Goal: Obtain resource: Download file/media

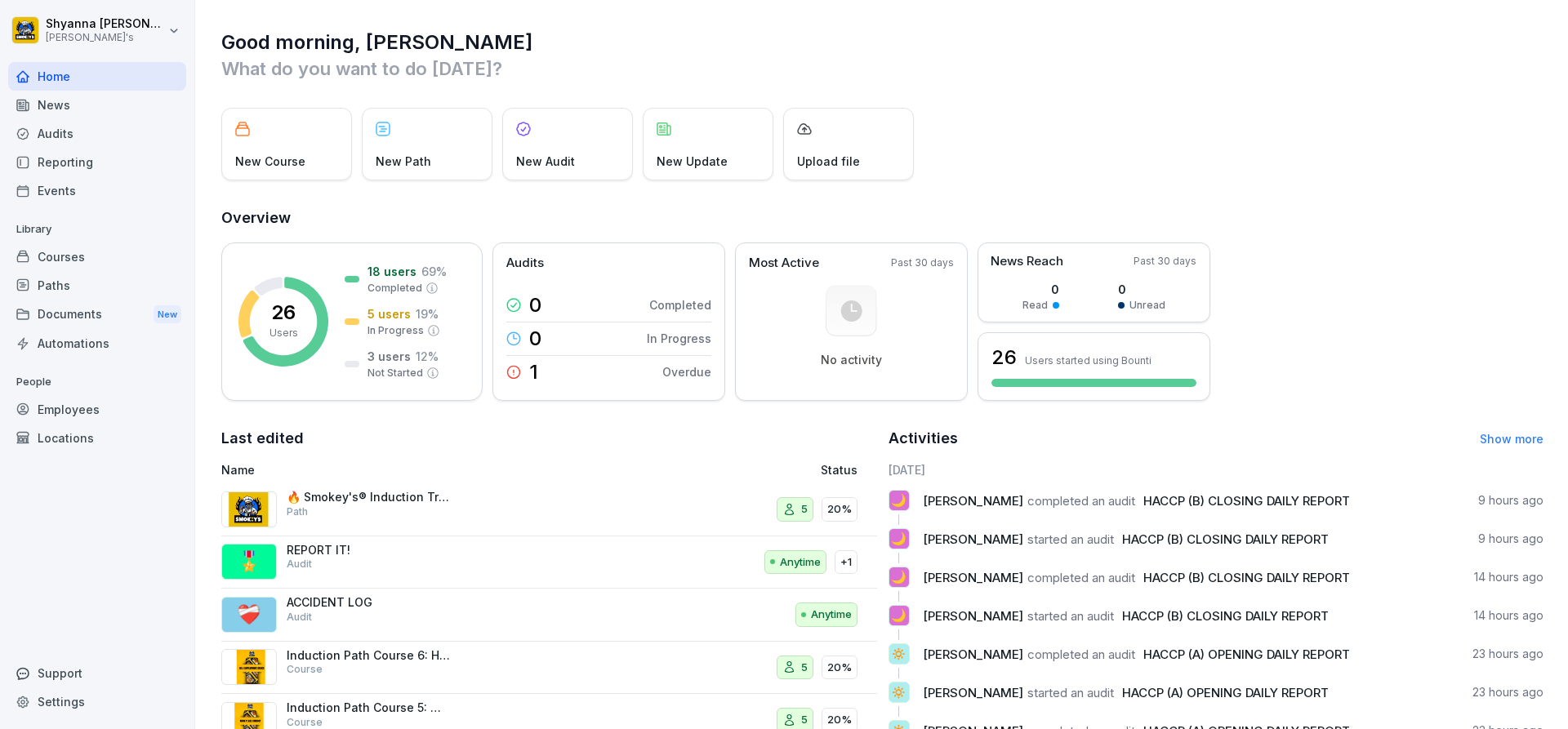
click at [76, 136] on div "Audits" at bounding box center [97, 133] width 178 height 28
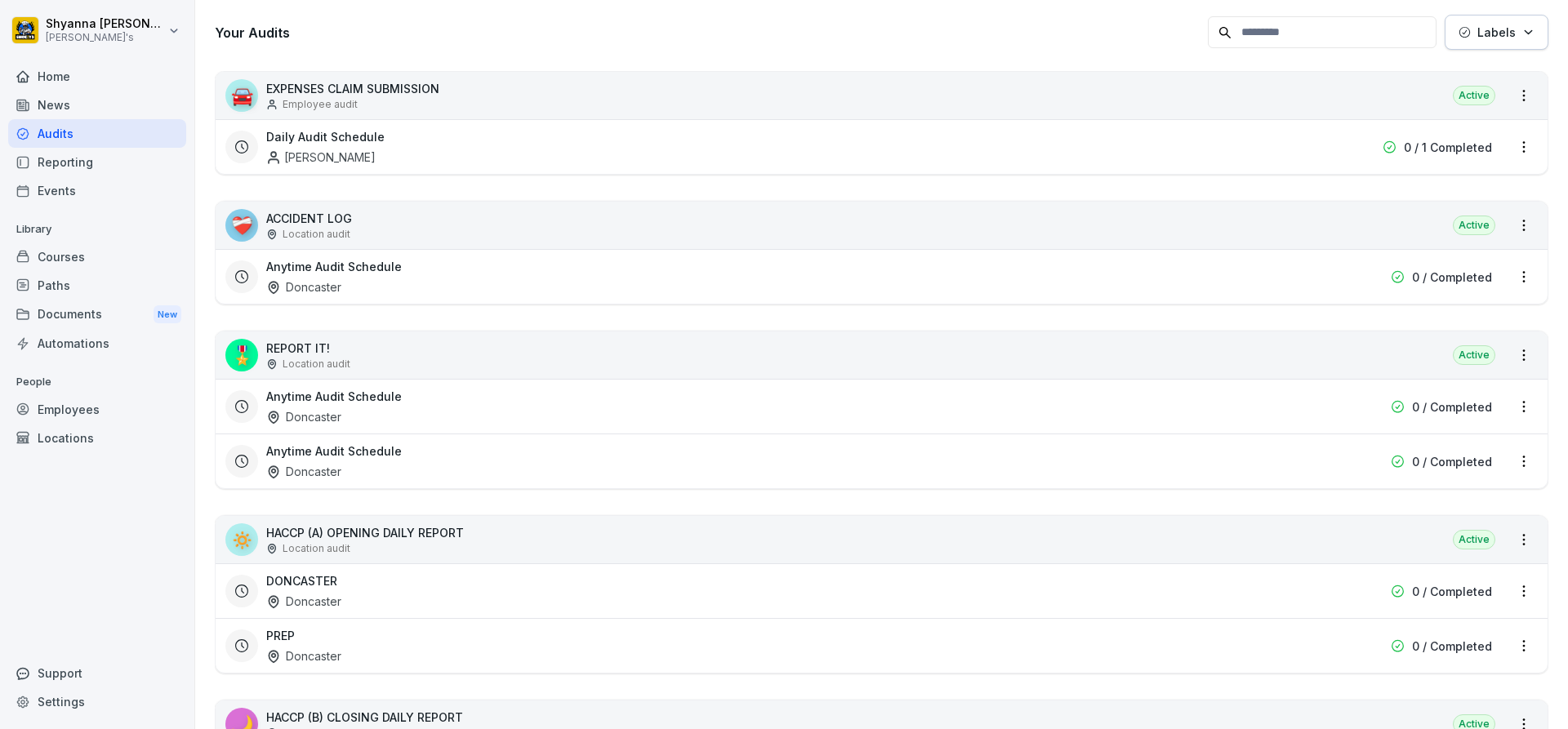
scroll to position [245, 0]
drag, startPoint x: 800, startPoint y: 585, endPoint x: 690, endPoint y: 317, distance: 289.7
click at [690, 317] on div "🚘 EXPENSES CLAIM SUBMISSION Employee audit Active Daily Audit Schedule [PERSON_…" at bounding box center [881, 528] width 1334 height 917
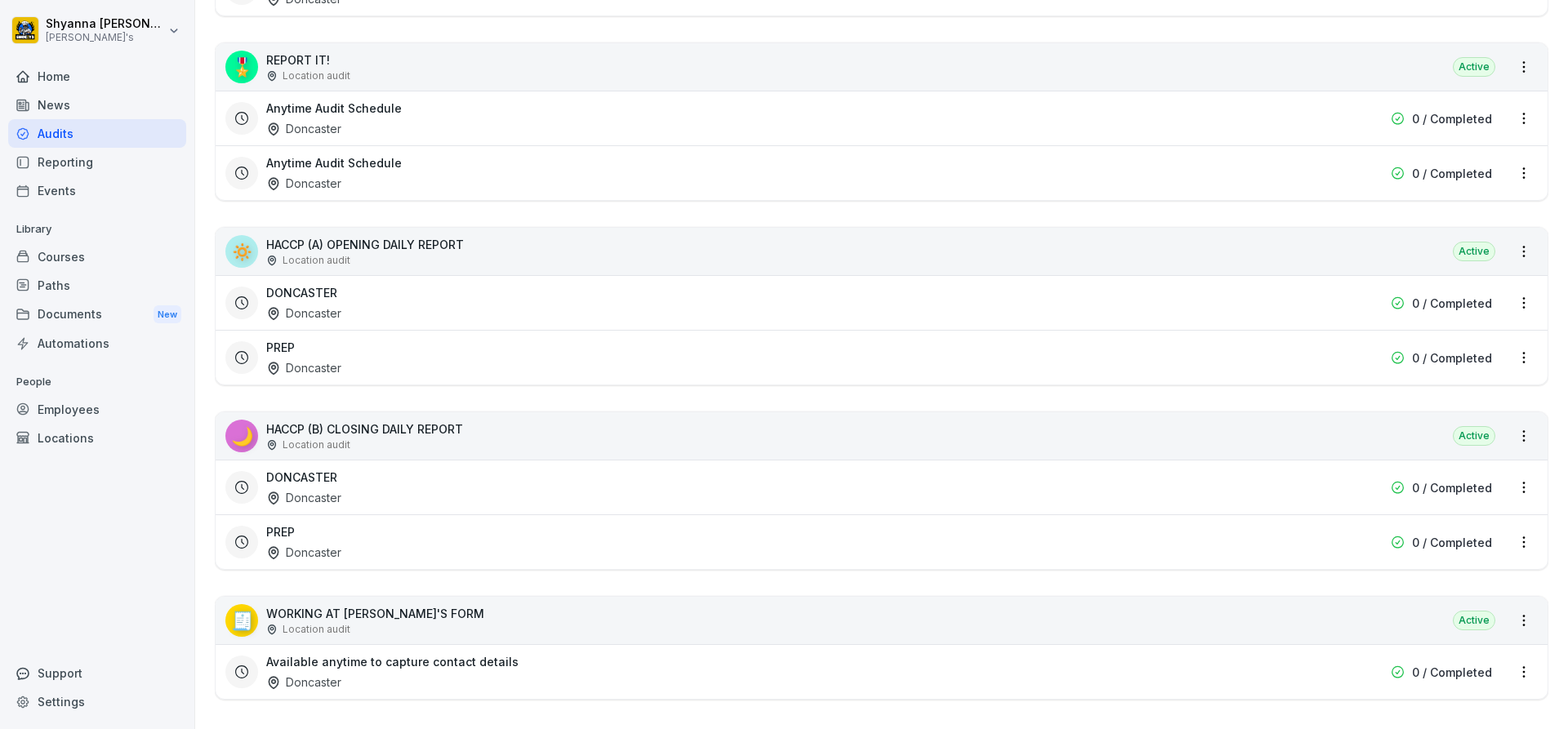
scroll to position [554, 0]
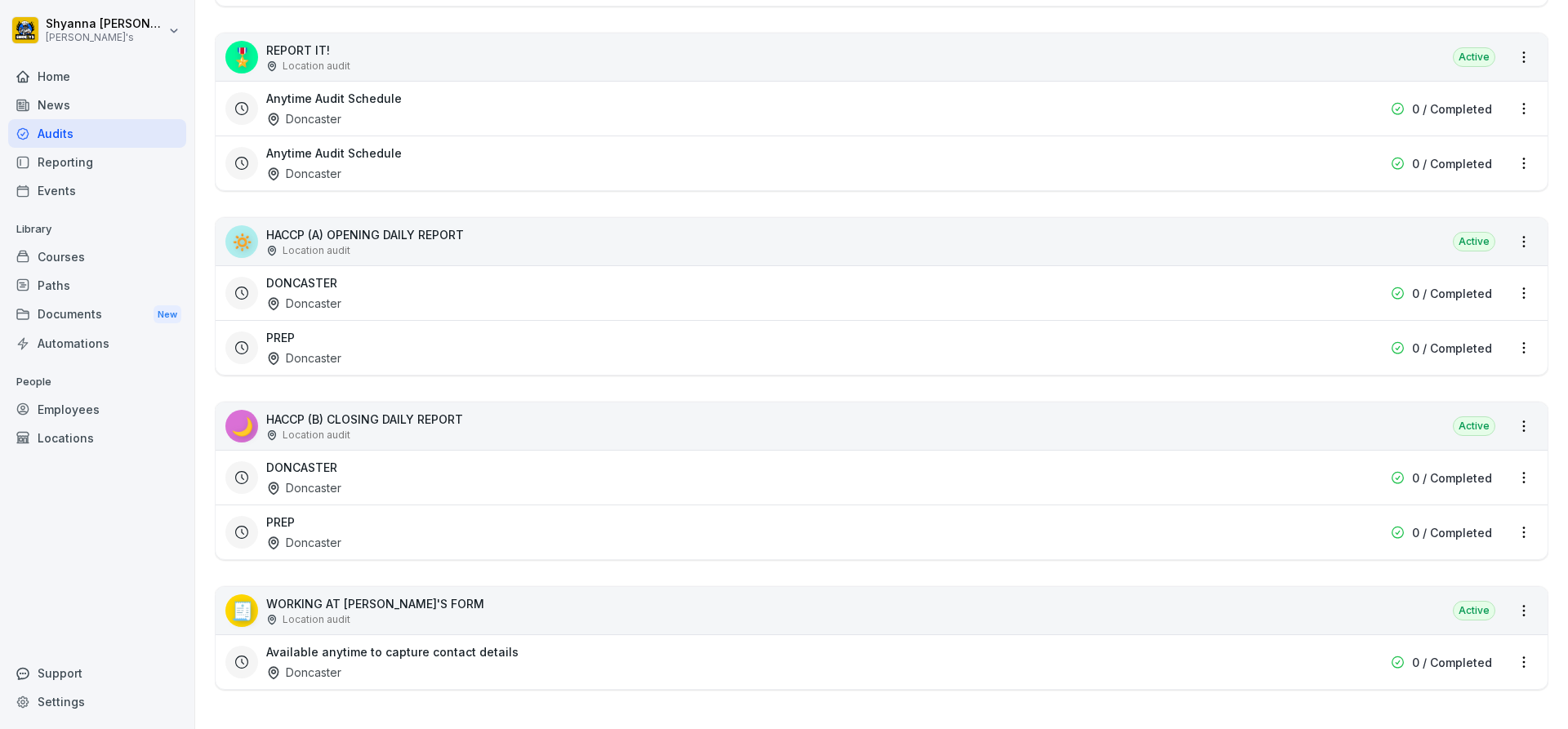
click at [432, 459] on div "DONCASTER Doncaster" at bounding box center [777, 477] width 1022 height 37
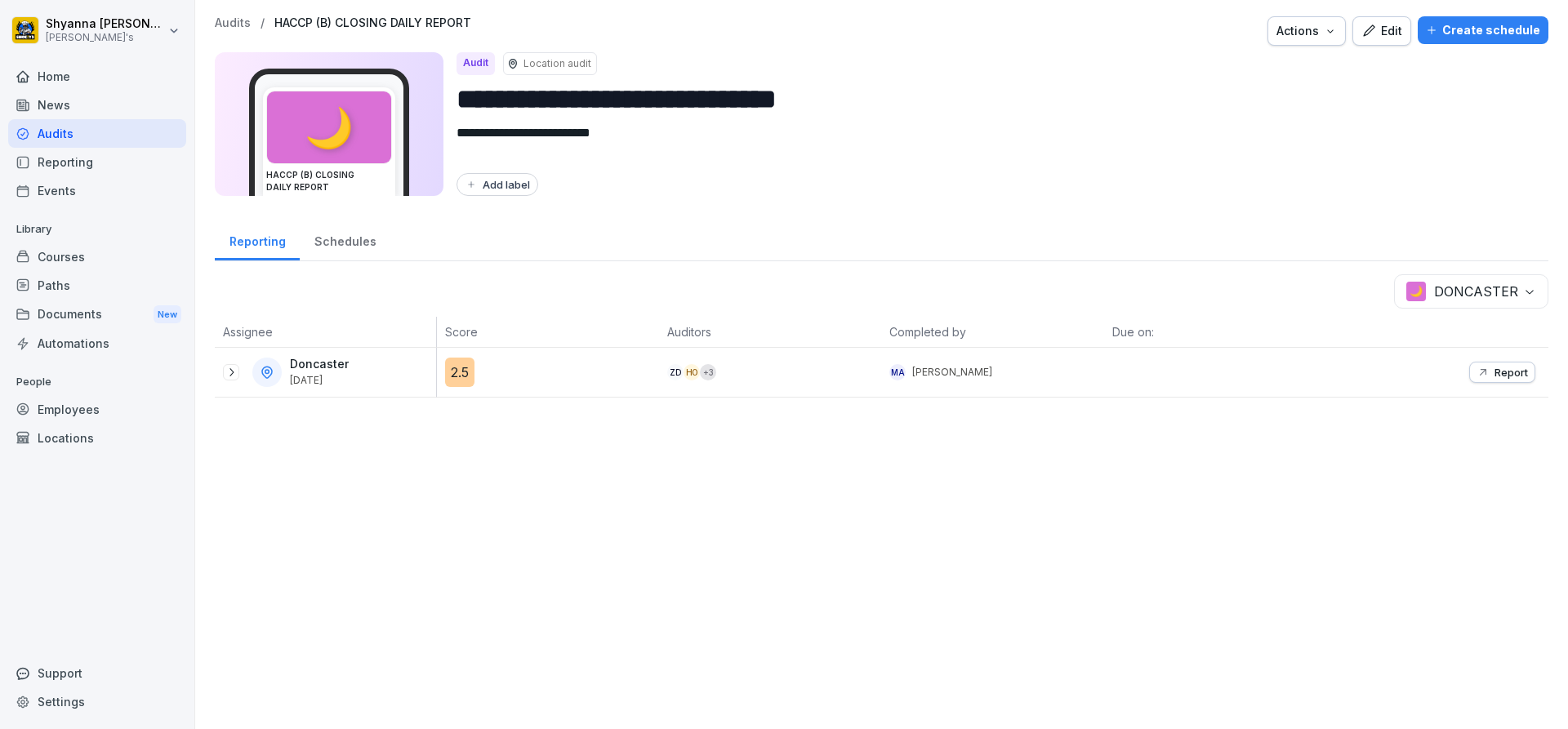
click at [1481, 374] on div "Report" at bounding box center [1502, 371] width 52 height 13
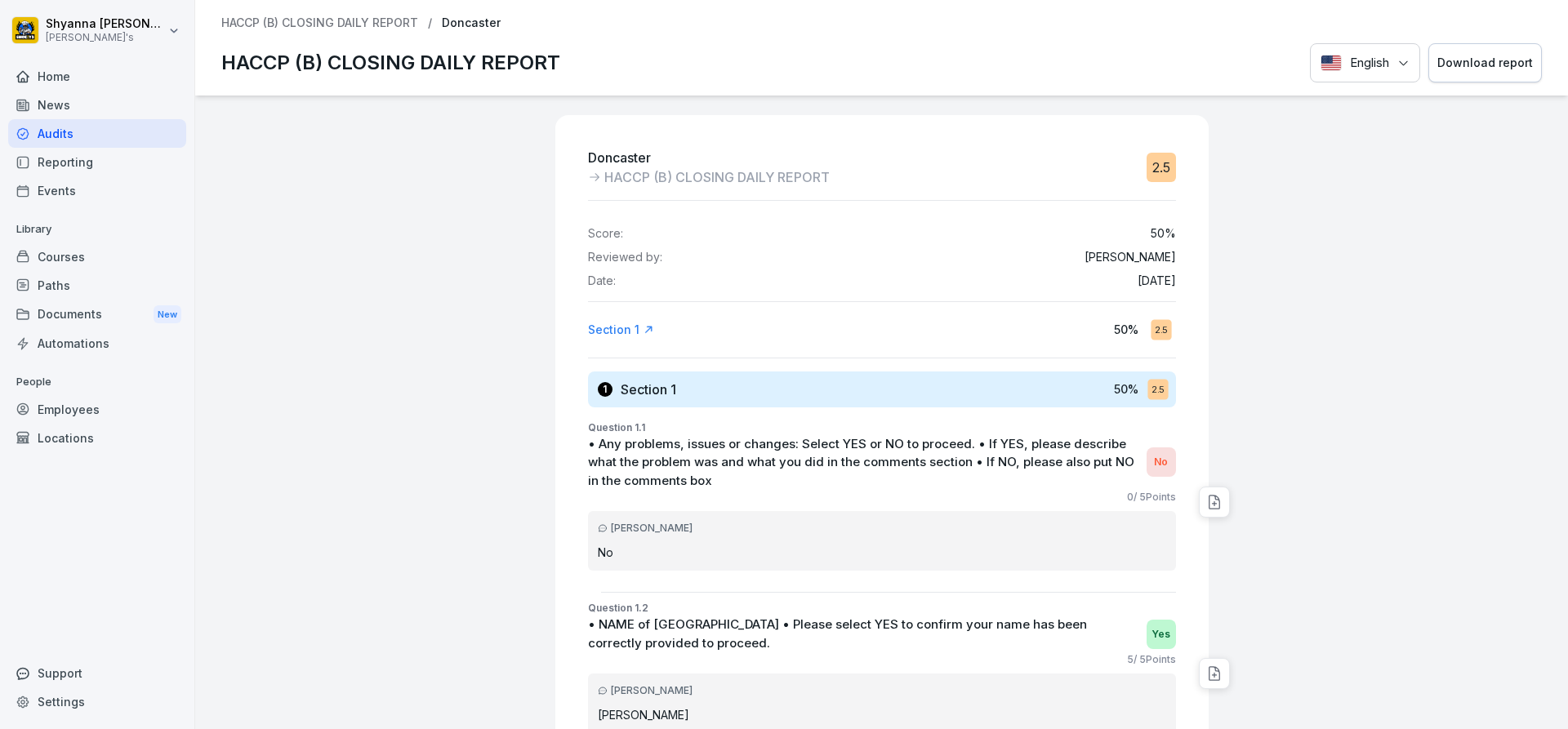
click at [1479, 73] on button "Download report" at bounding box center [1486, 63] width 114 height 40
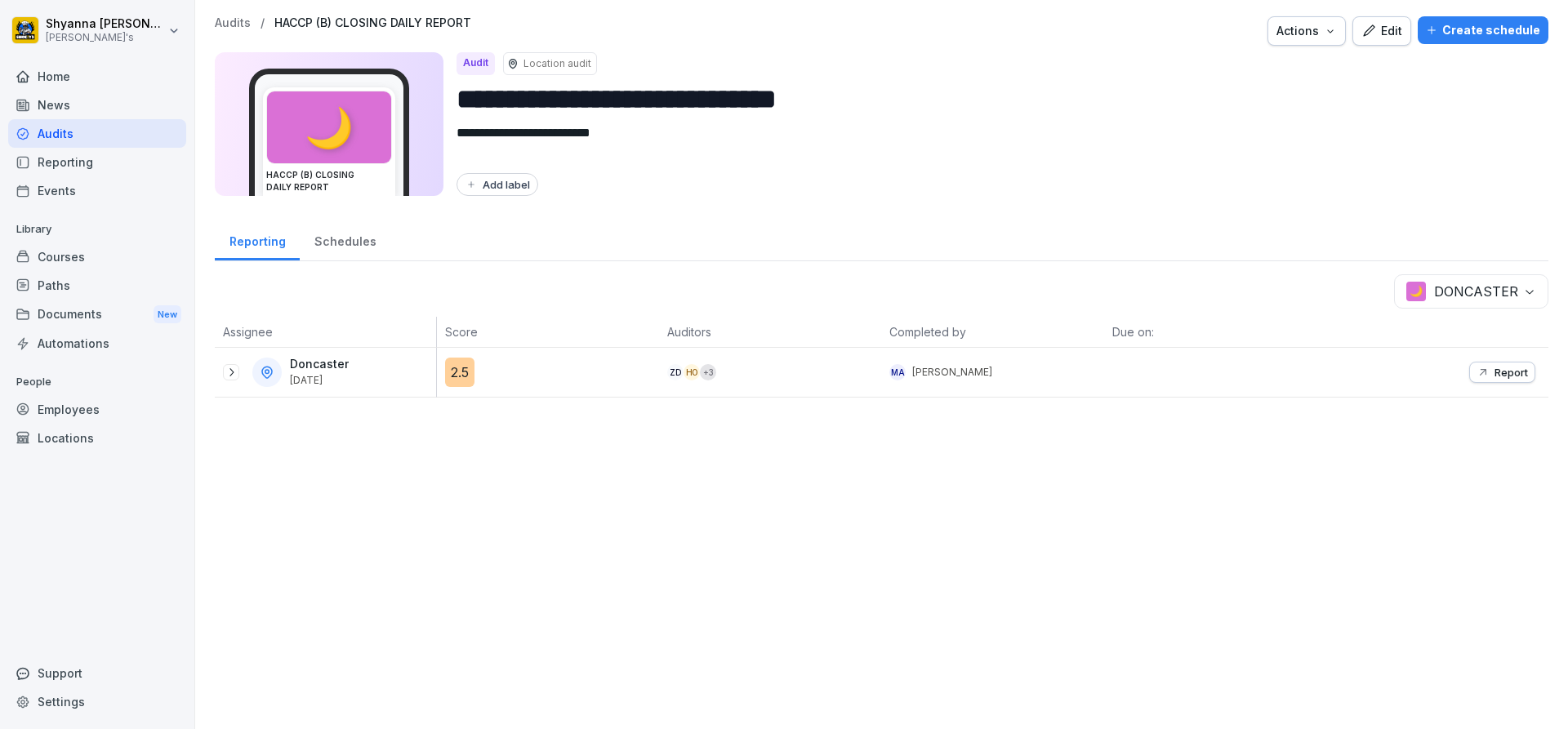
click at [1494, 292] on body "**********" at bounding box center [784, 364] width 1568 height 729
click at [224, 371] on icon at bounding box center [230, 371] width 13 height 13
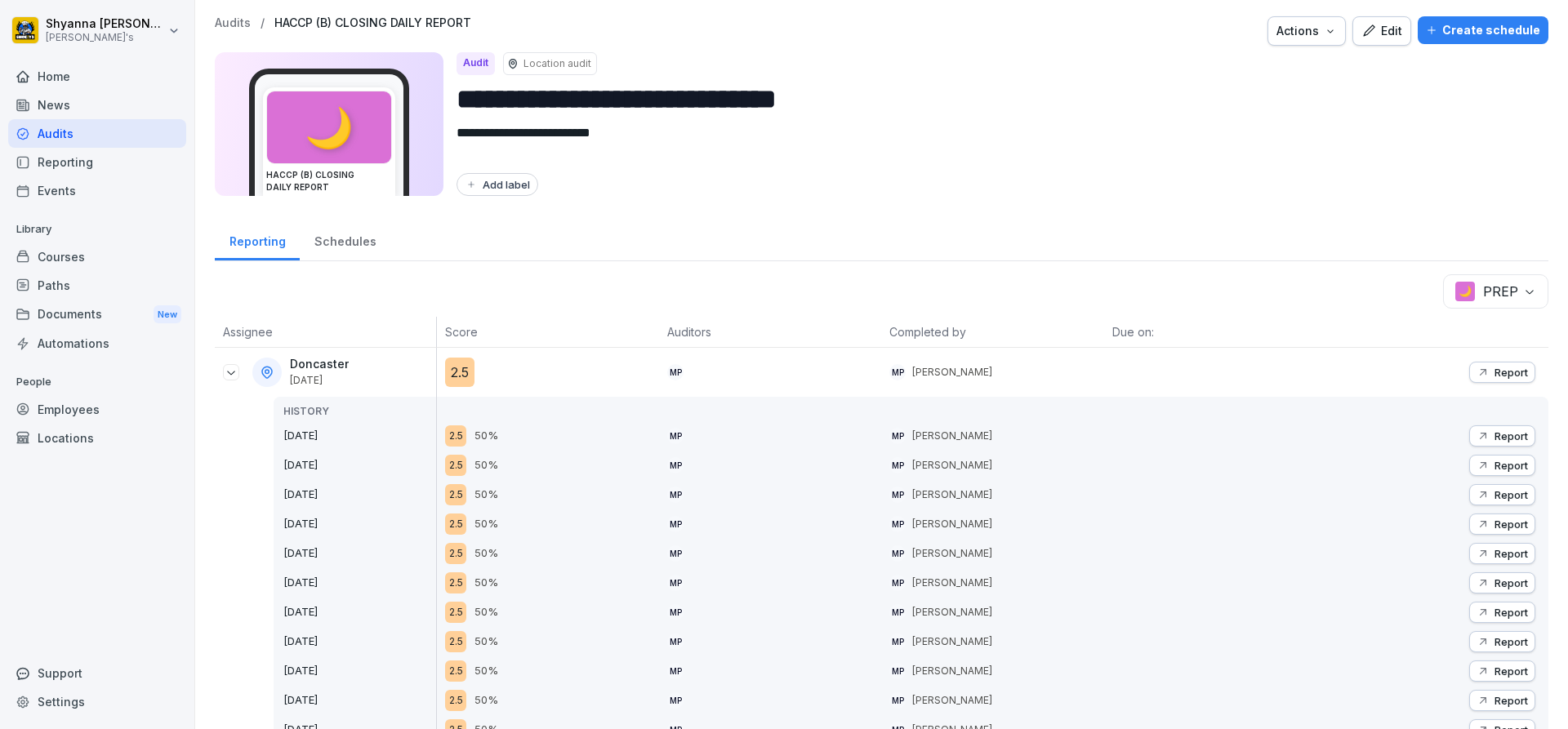
click at [1510, 375] on p "Report" at bounding box center [1511, 371] width 33 height 13
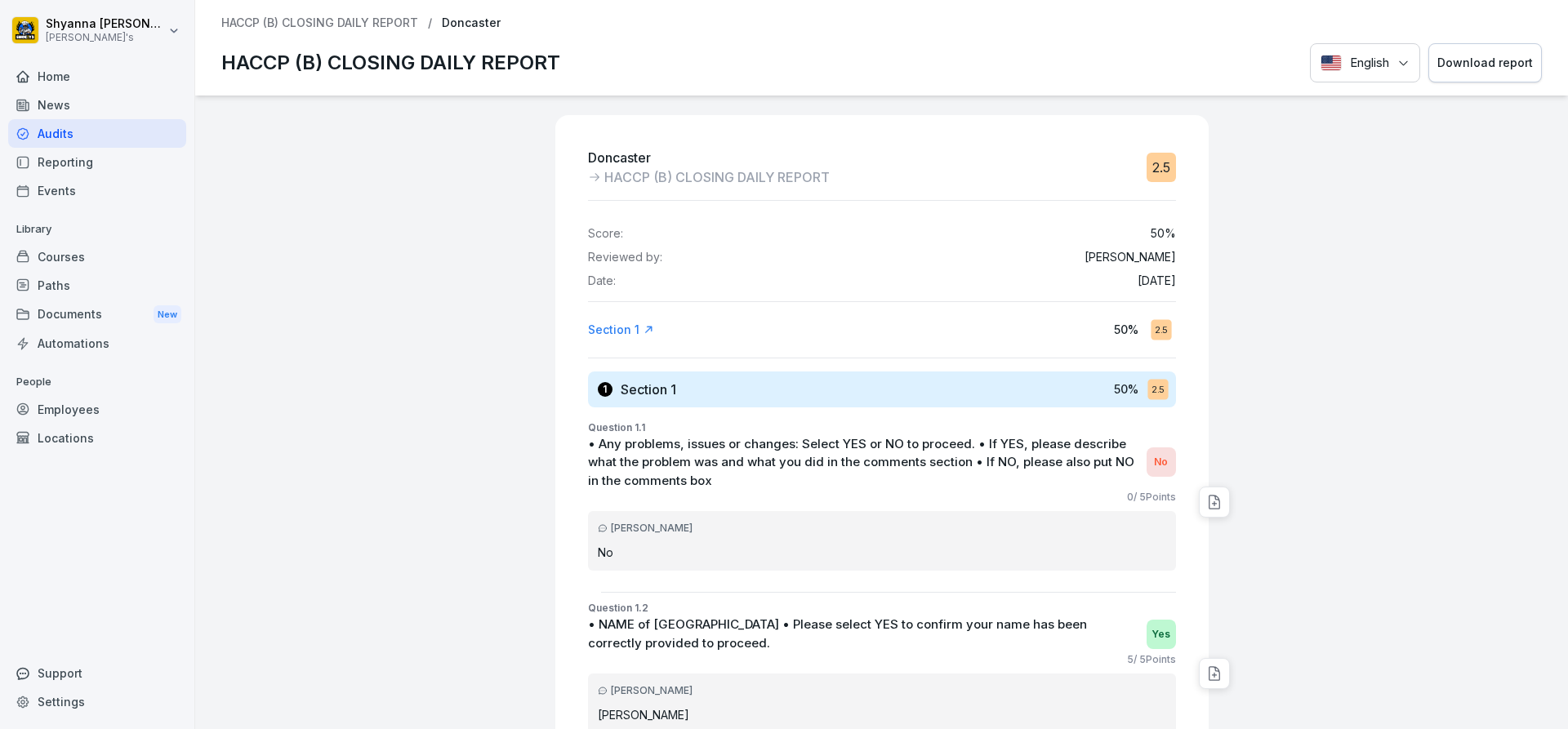
click at [1478, 55] on div "Download report" at bounding box center [1486, 63] width 96 height 18
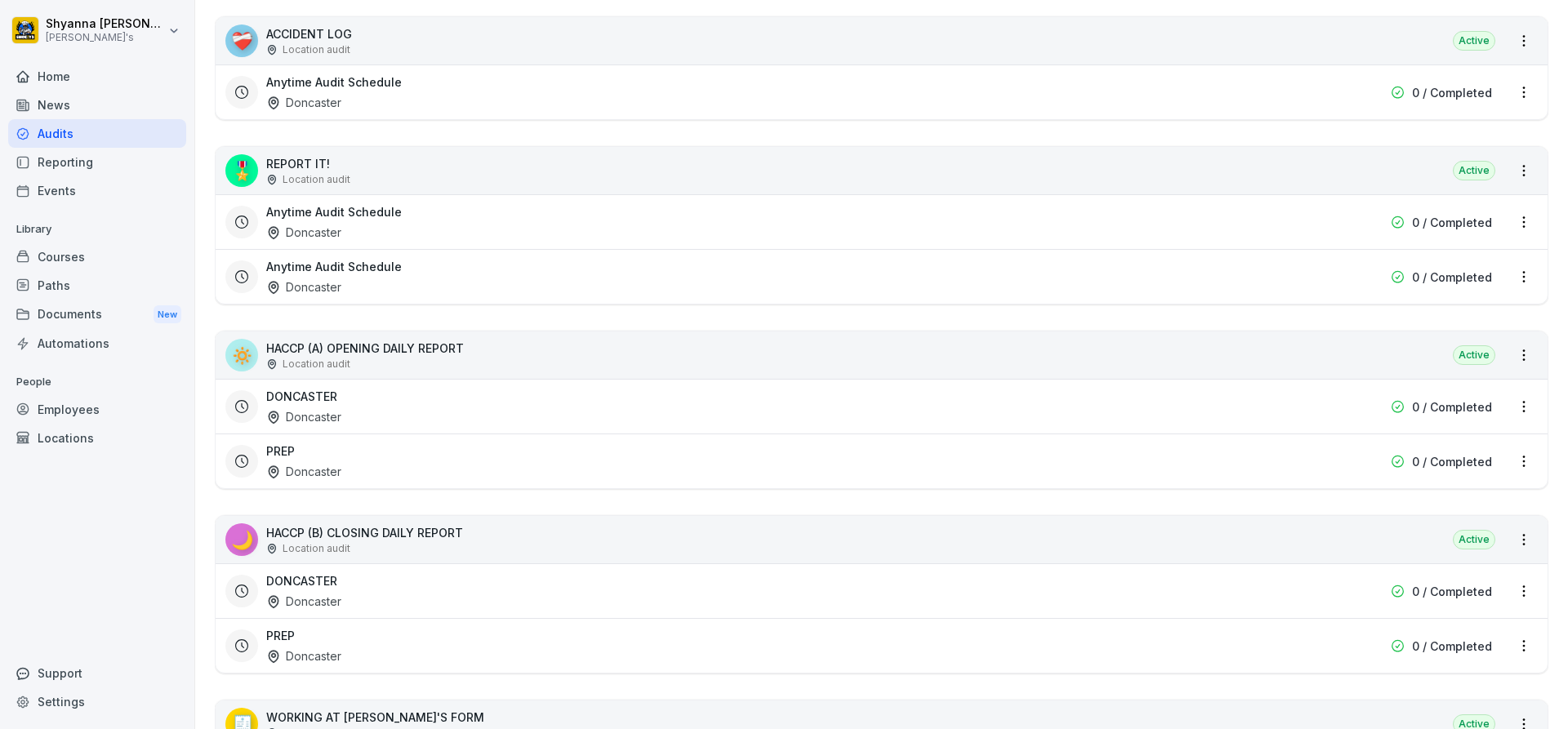
scroll to position [490, 0]
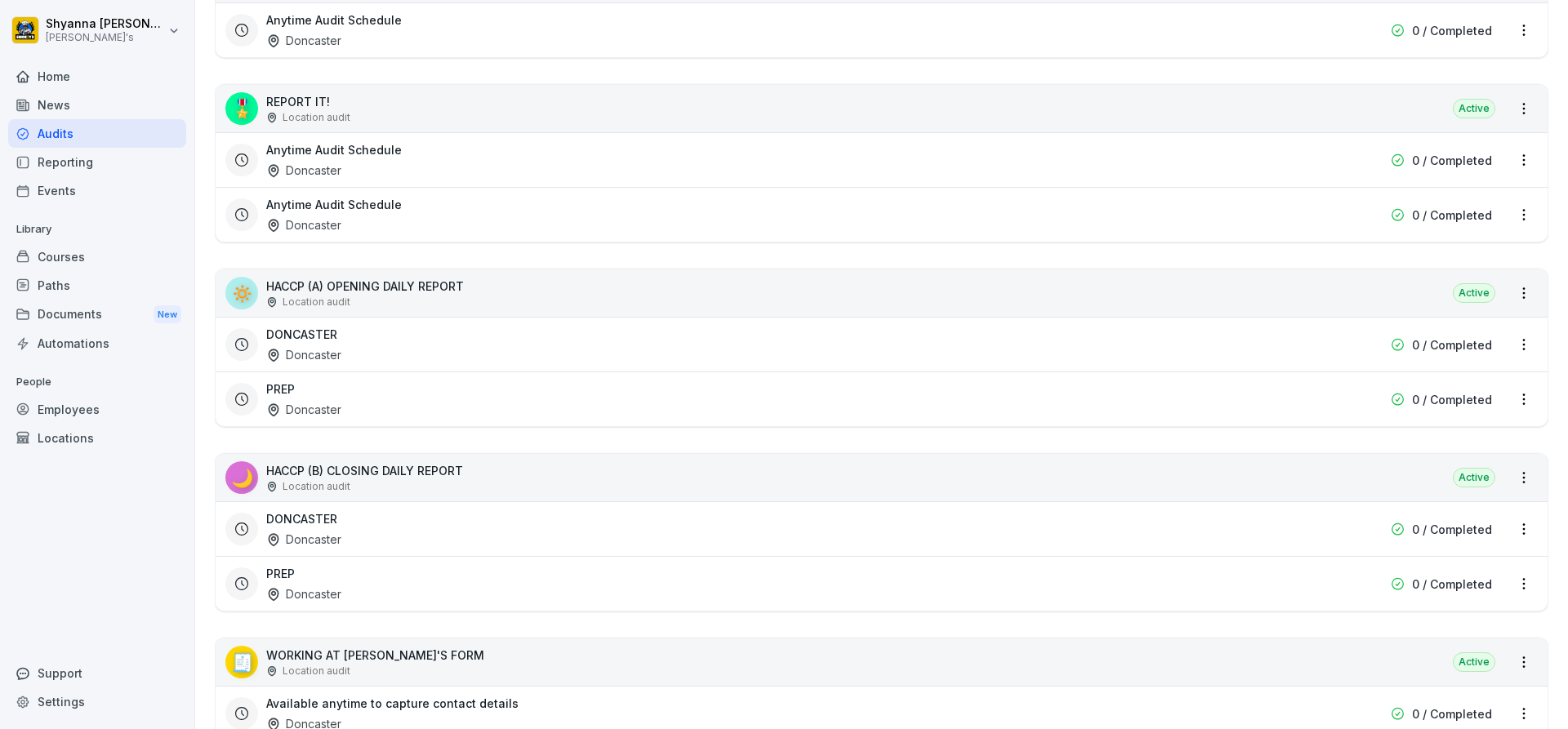
click at [391, 347] on div "DONCASTER Doncaster" at bounding box center [777, 345] width 1022 height 37
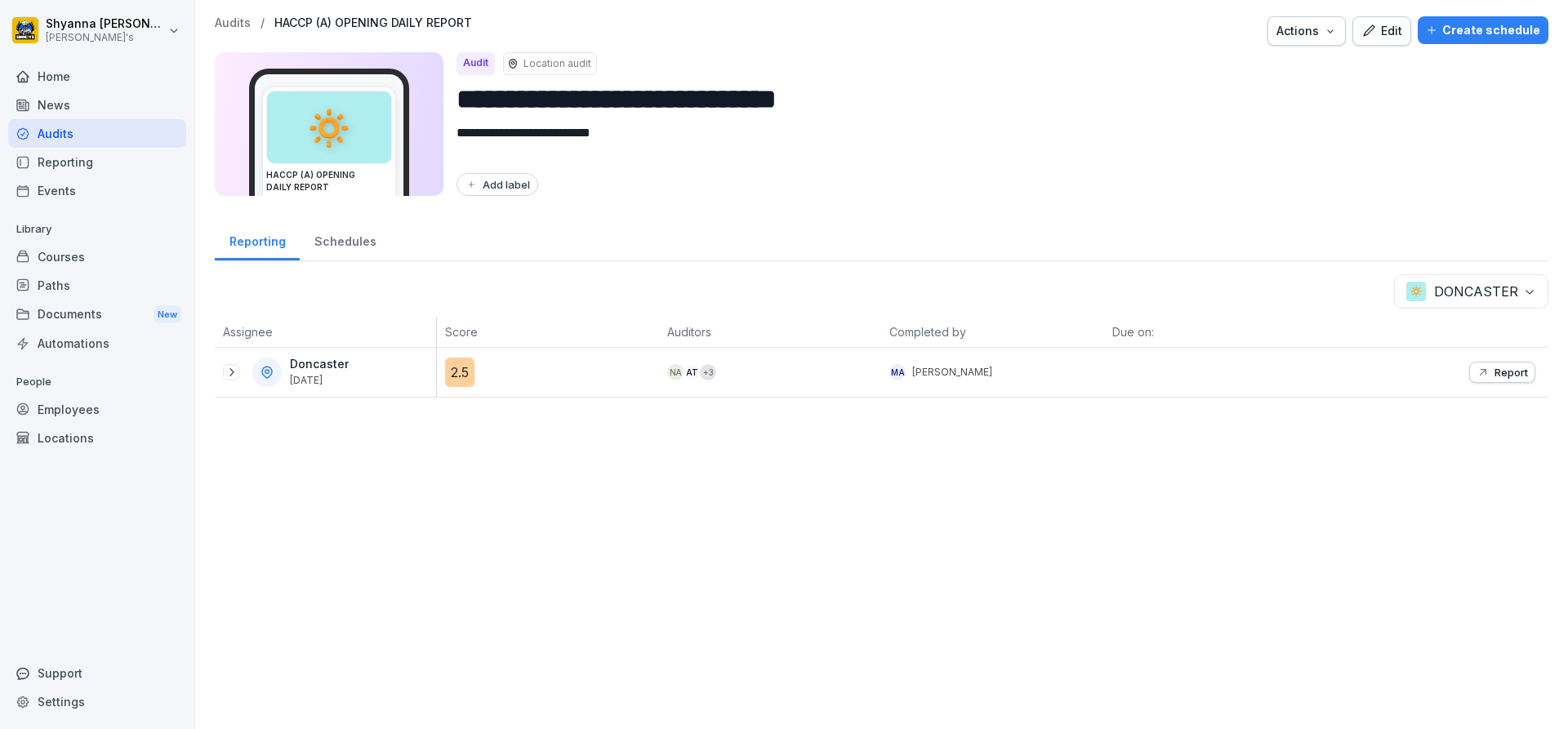
click at [233, 368] on icon at bounding box center [230, 371] width 13 height 13
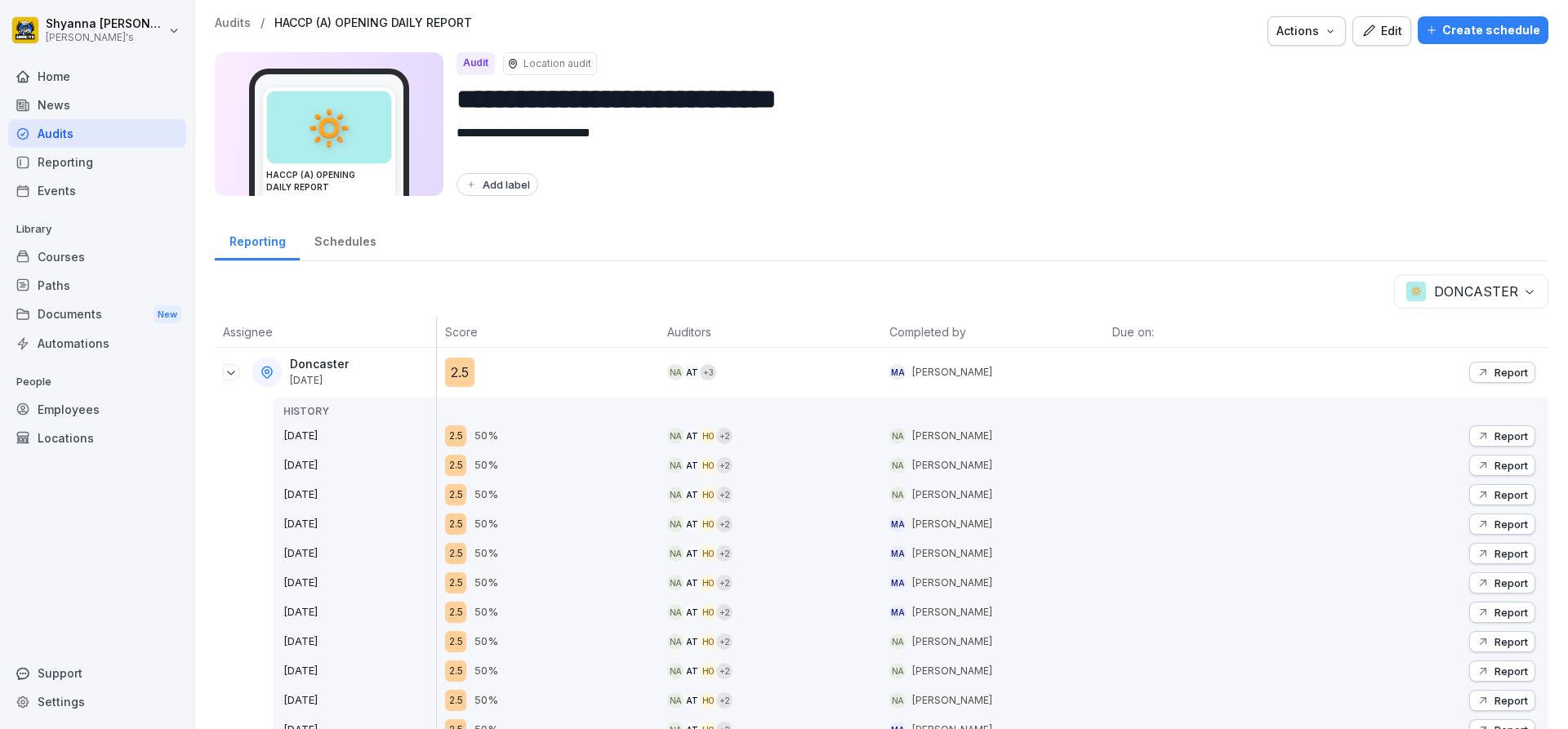
click at [1494, 378] on p "Report" at bounding box center [1511, 371] width 33 height 13
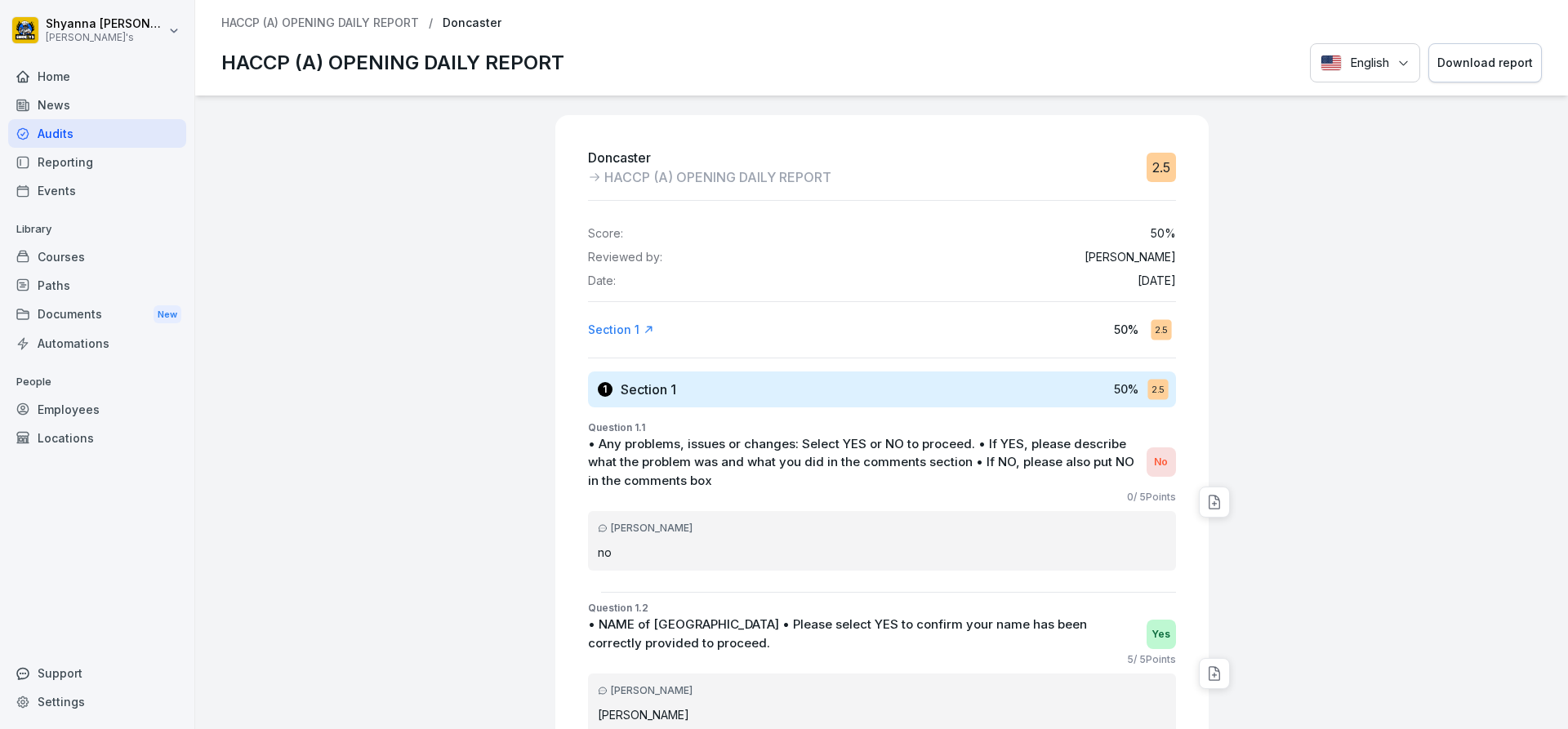
click at [1456, 73] on button "Download report" at bounding box center [1486, 63] width 114 height 40
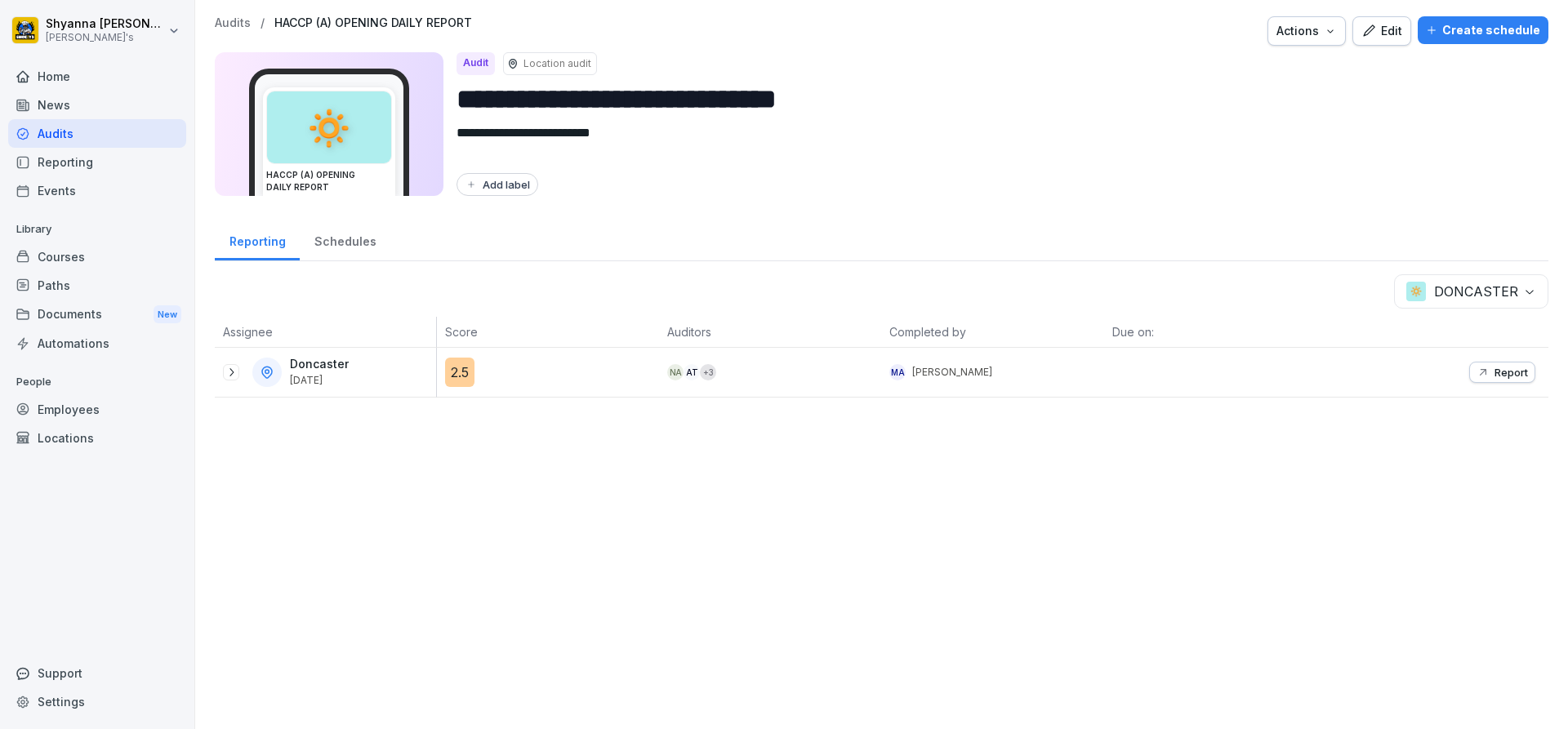
click at [1521, 291] on body "**********" at bounding box center [784, 364] width 1568 height 729
click at [1494, 371] on p "Report" at bounding box center [1511, 371] width 33 height 13
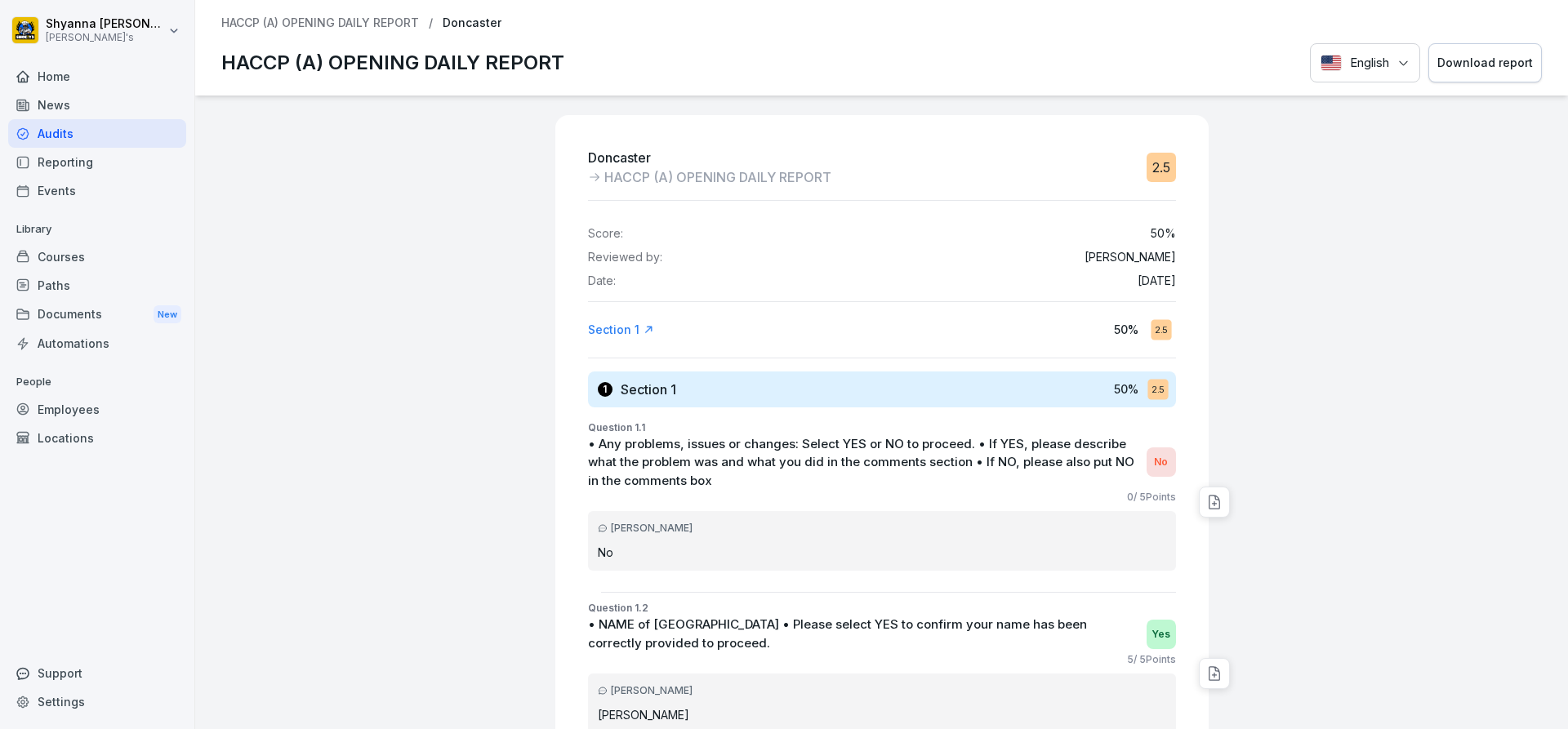
click at [1449, 63] on div "Download report" at bounding box center [1486, 63] width 96 height 18
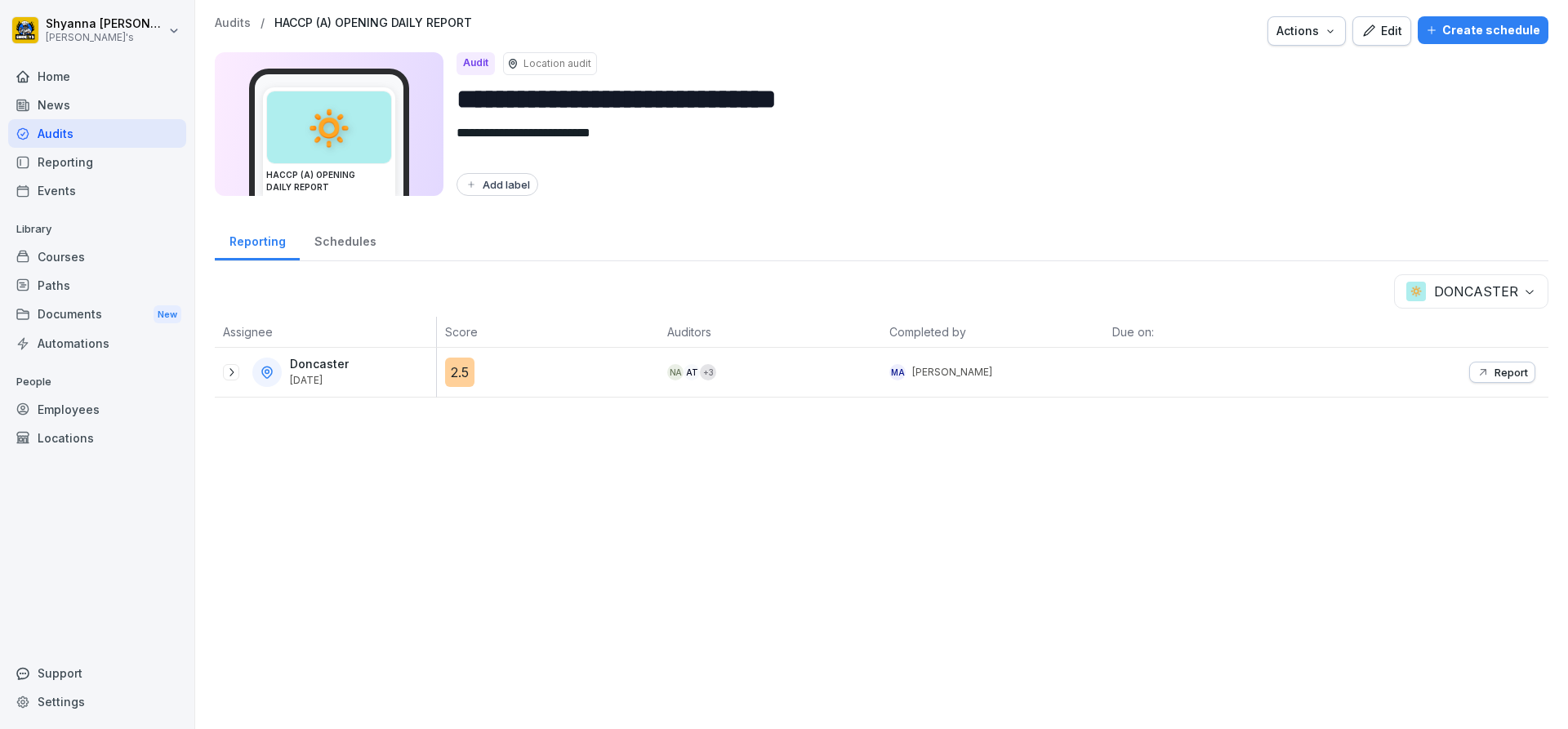
drag, startPoint x: 231, startPoint y: 378, endPoint x: 361, endPoint y: 357, distance: 131.7
click at [231, 378] on icon at bounding box center [230, 371] width 13 height 13
